Goal: Task Accomplishment & Management: Manage account settings

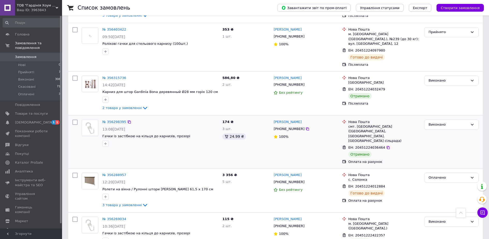
scroll to position [388, 0]
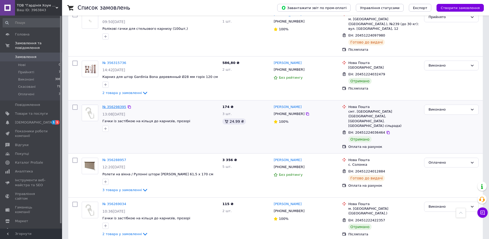
click at [115, 105] on link "№ 356298395" at bounding box center [114, 107] width 24 height 4
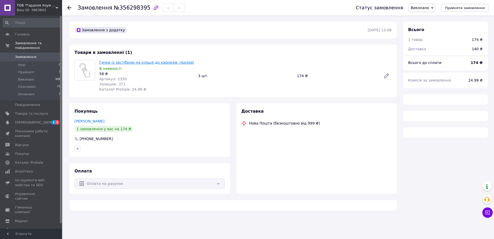
click at [137, 61] on link "Гачки із застібкою на кільця до карнизів, прозорі" at bounding box center [146, 62] width 95 height 4
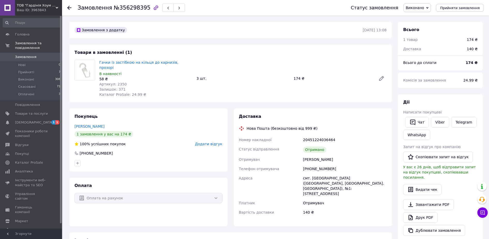
click at [32, 55] on span "Замовлення" at bounding box center [25, 57] width 21 height 5
